Goal: Find specific page/section: Find specific page/section

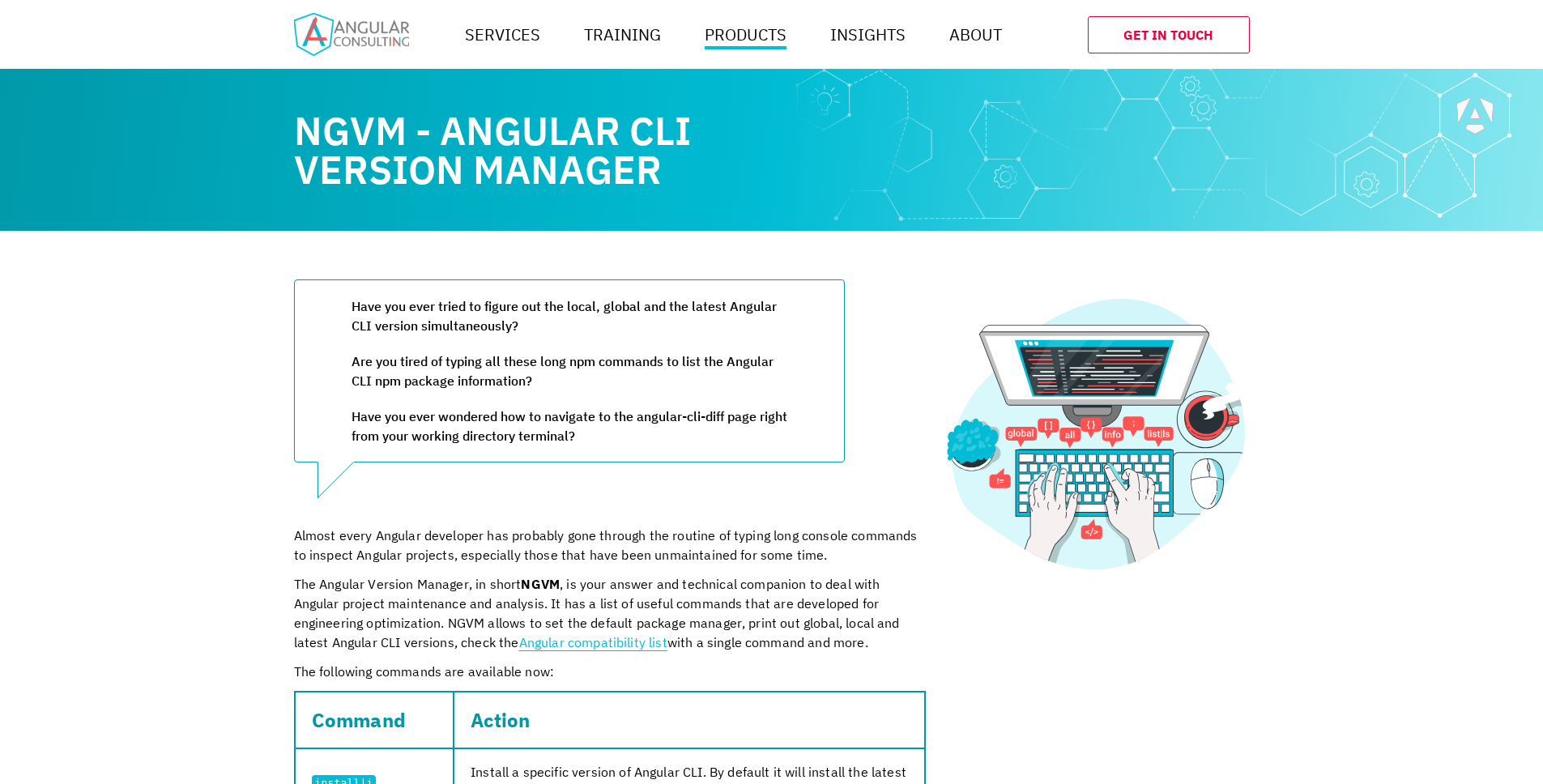
click at [1127, 37] on link "Get In Touch" at bounding box center [1169, 35] width 162 height 37
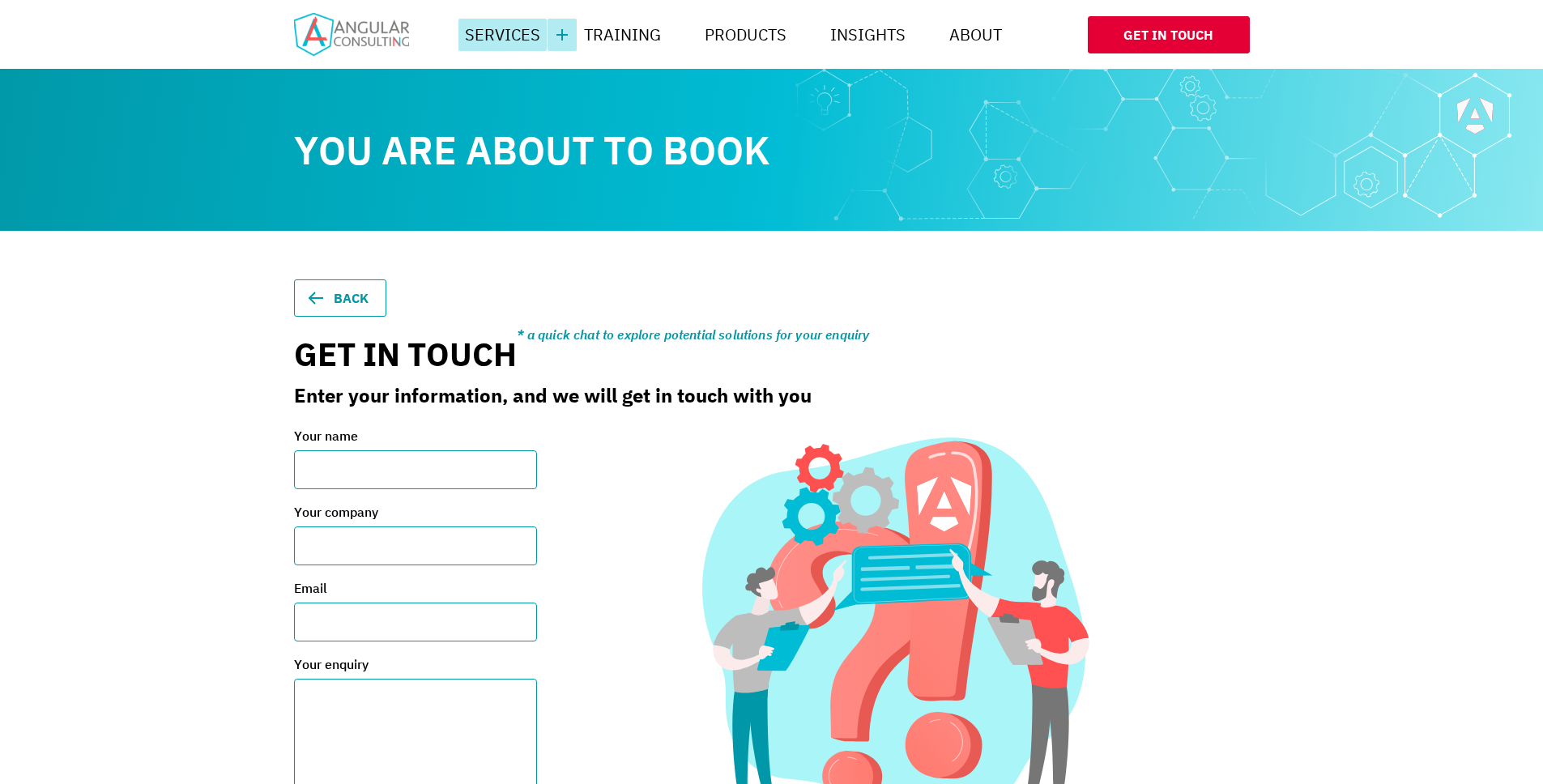
click at [514, 37] on link "Services" at bounding box center [503, 34] width 89 height 32
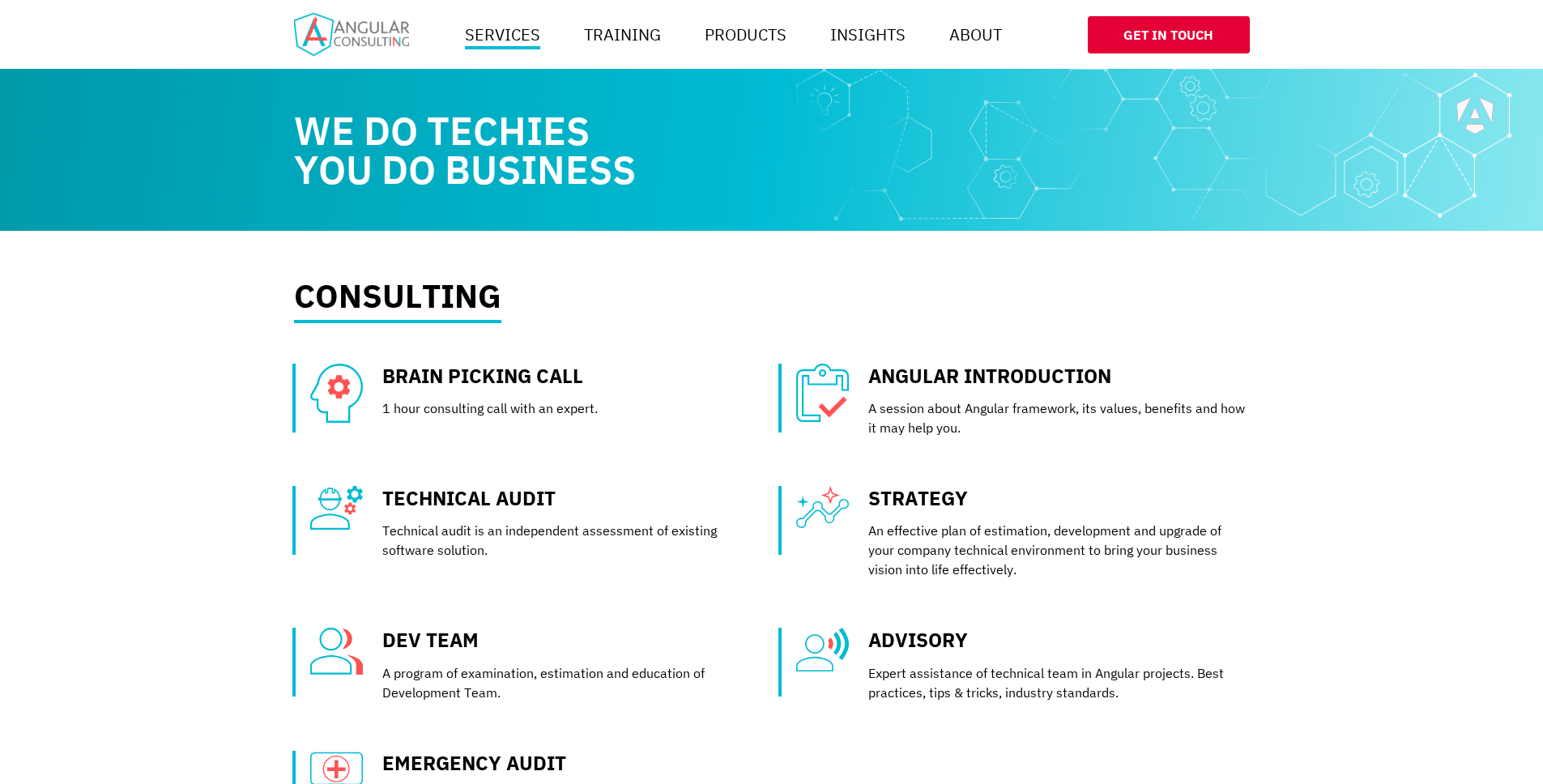
scroll to position [0, 972]
